Goal: Navigation & Orientation: Find specific page/section

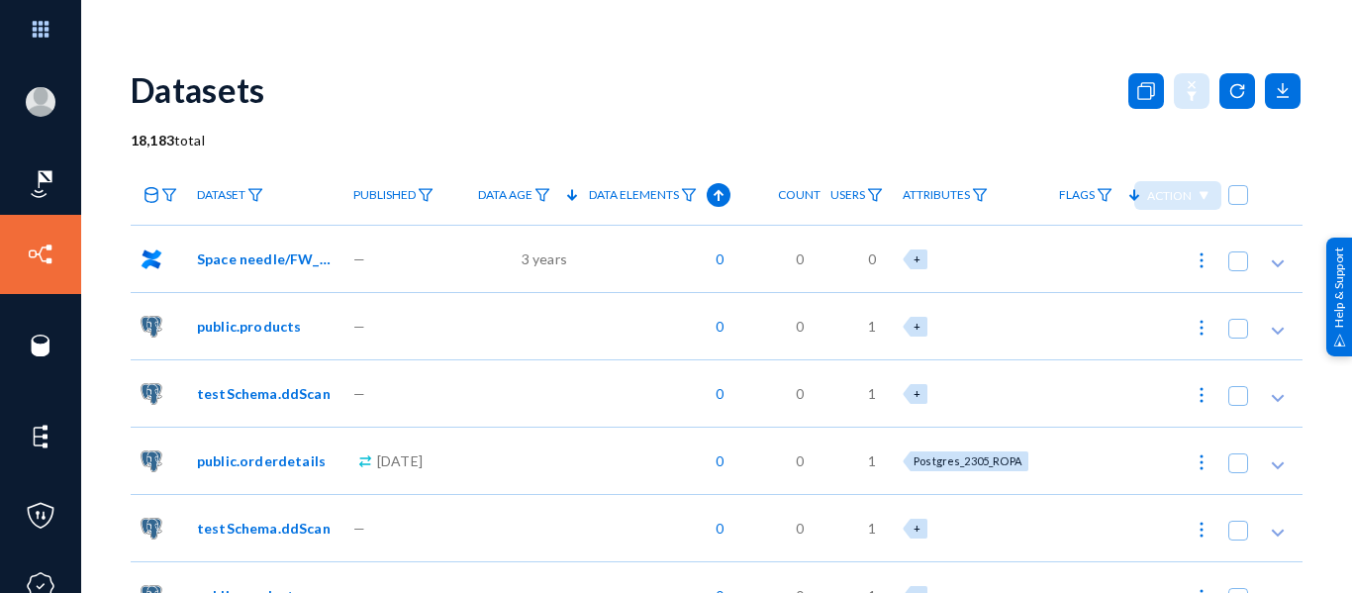
click at [503, 80] on div "Datasets" at bounding box center [717, 89] width 1172 height 80
click at [852, 70] on div "Datasets" at bounding box center [717, 89] width 1172 height 80
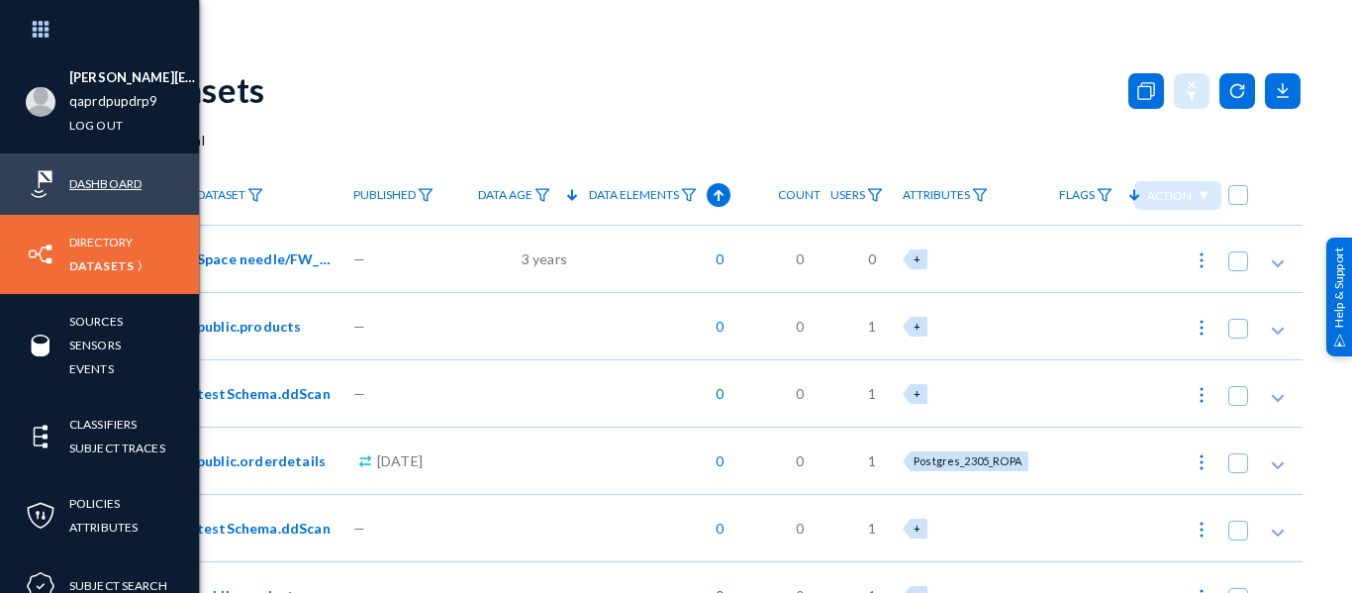
click at [102, 182] on link "Dashboard" at bounding box center [105, 183] width 72 height 23
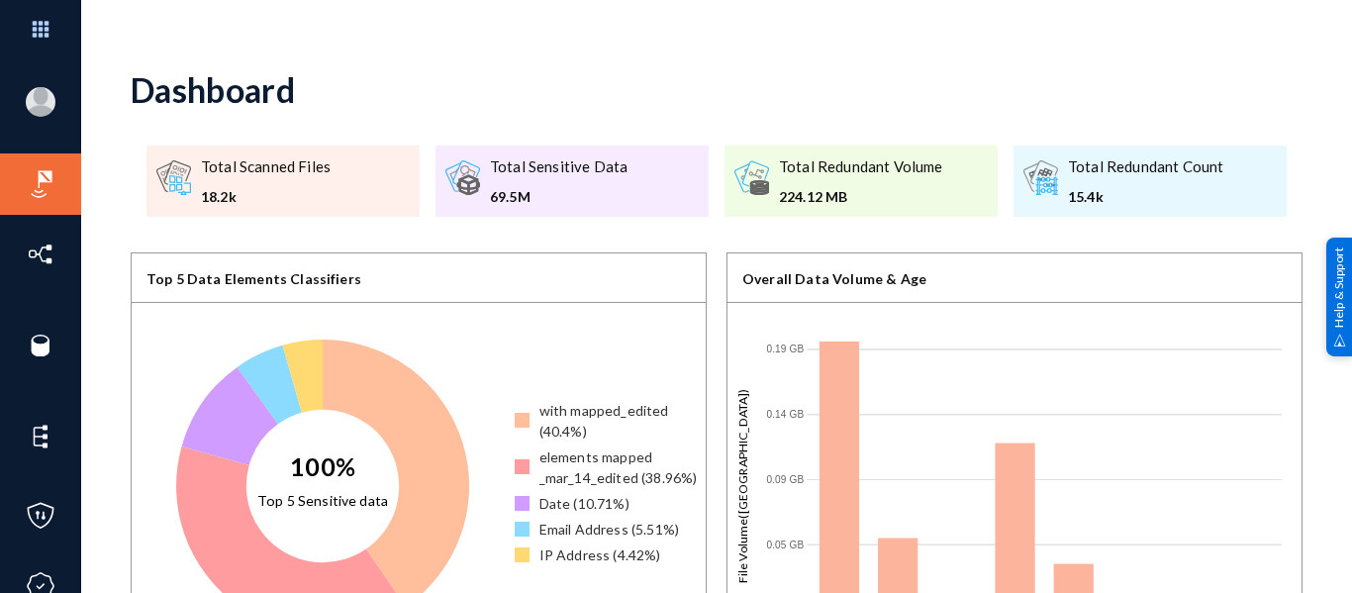
click at [892, 95] on div "Dashboard" at bounding box center [717, 89] width 1172 height 80
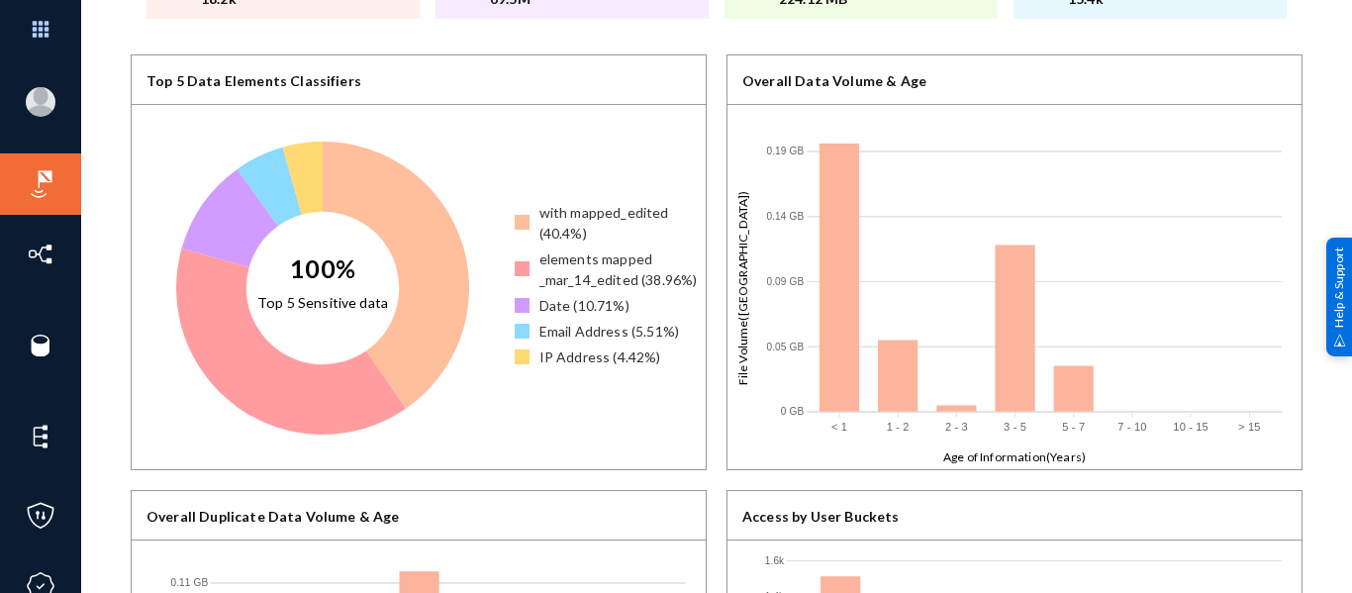
scroll to position [530, 0]
